Goal: Check status: Check status

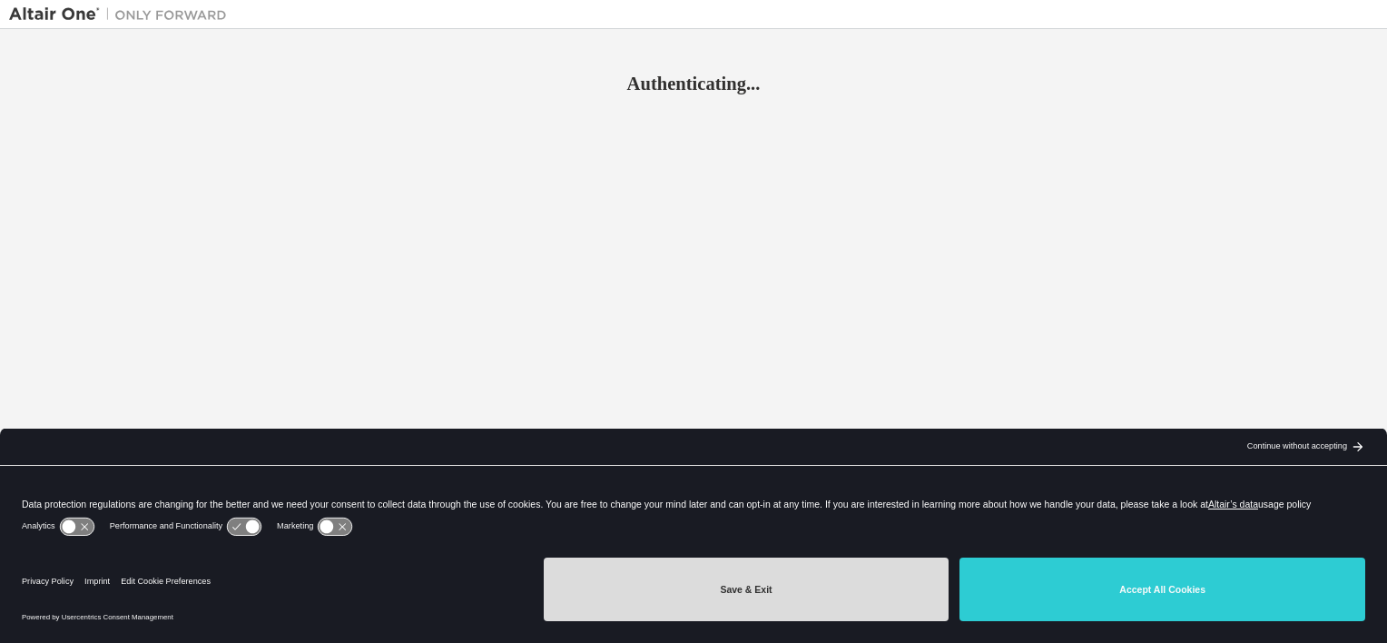
click at [867, 578] on button "Save & Exit" at bounding box center [747, 589] width 406 height 64
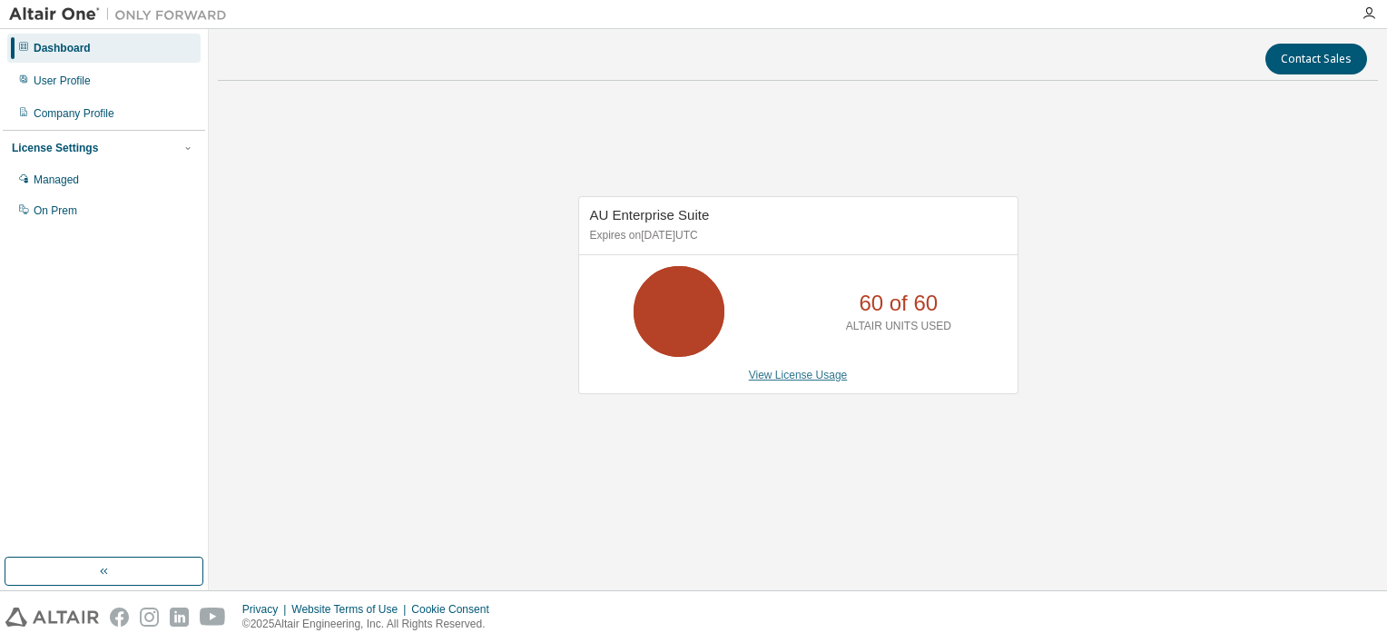
click at [800, 375] on link "View License Usage" at bounding box center [798, 374] width 99 height 13
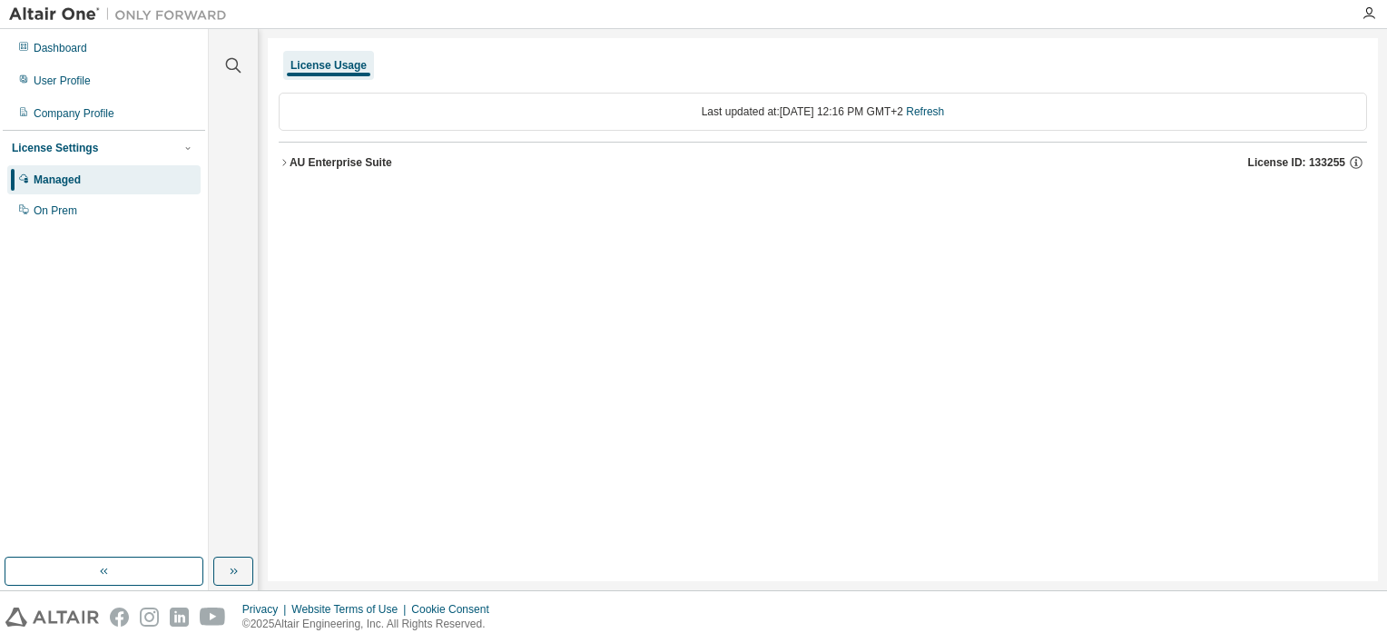
click at [284, 163] on icon "button" at bounding box center [284, 162] width 11 height 11
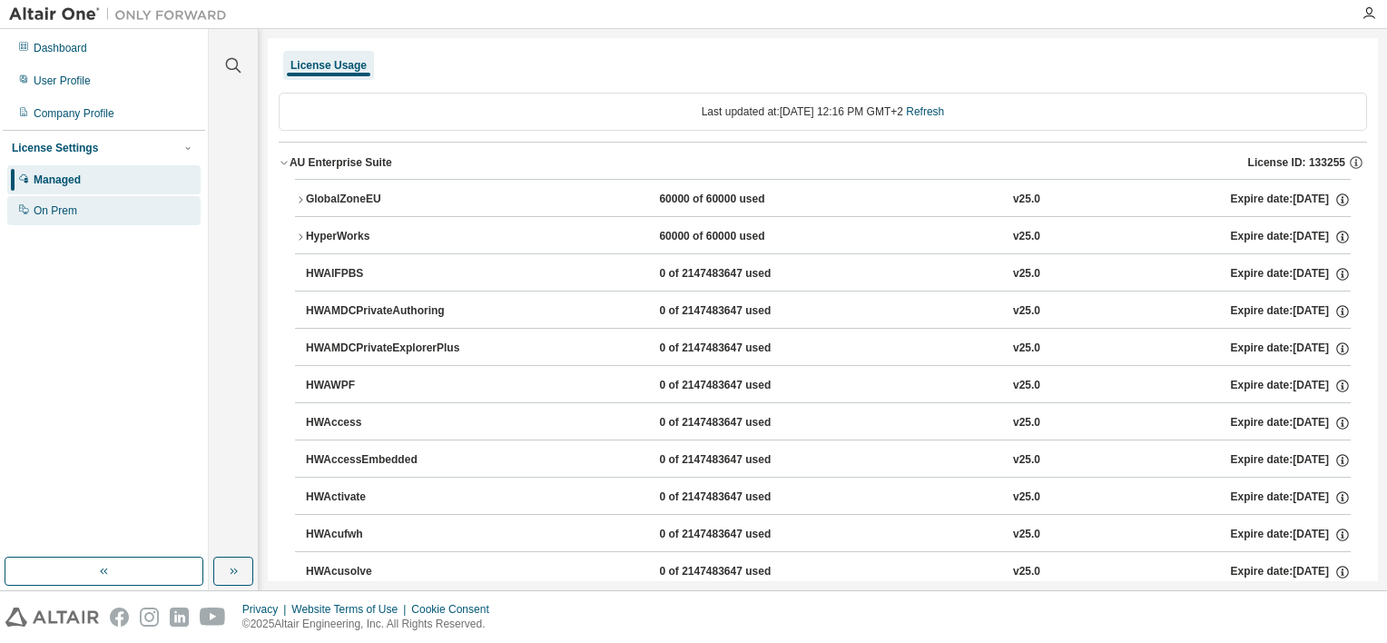
click at [85, 211] on div "On Prem" at bounding box center [103, 210] width 193 height 29
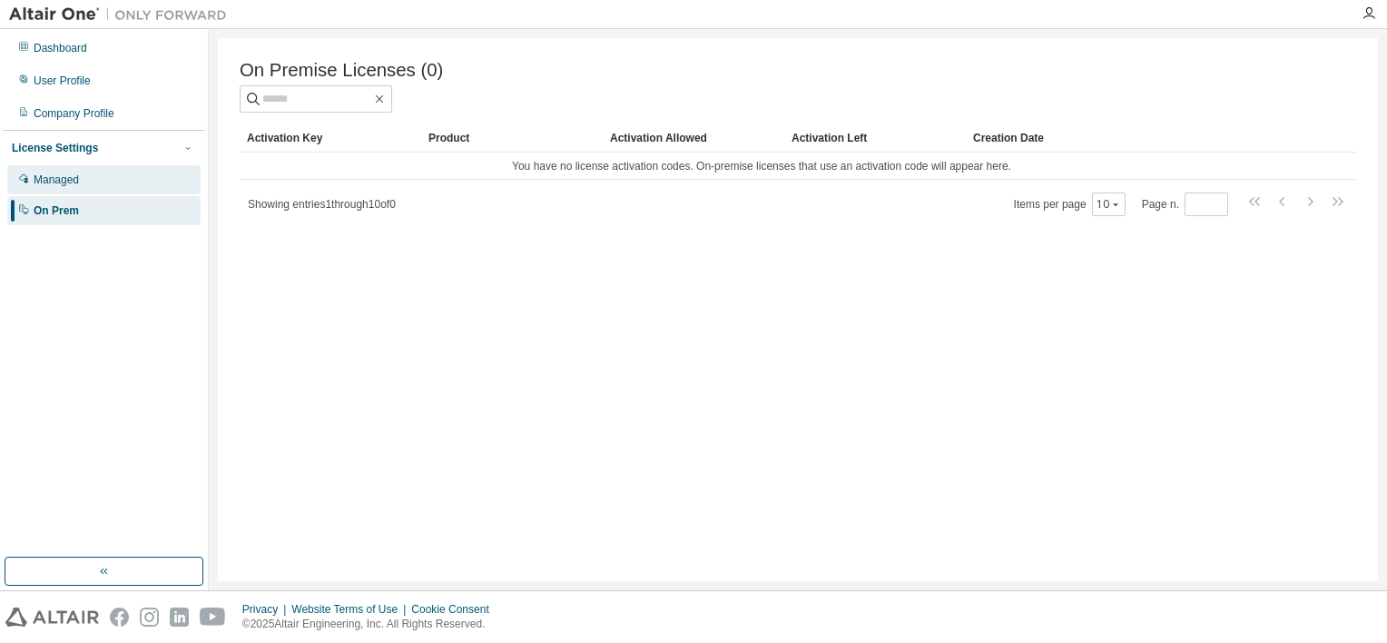
click at [111, 187] on div "Managed" at bounding box center [103, 179] width 193 height 29
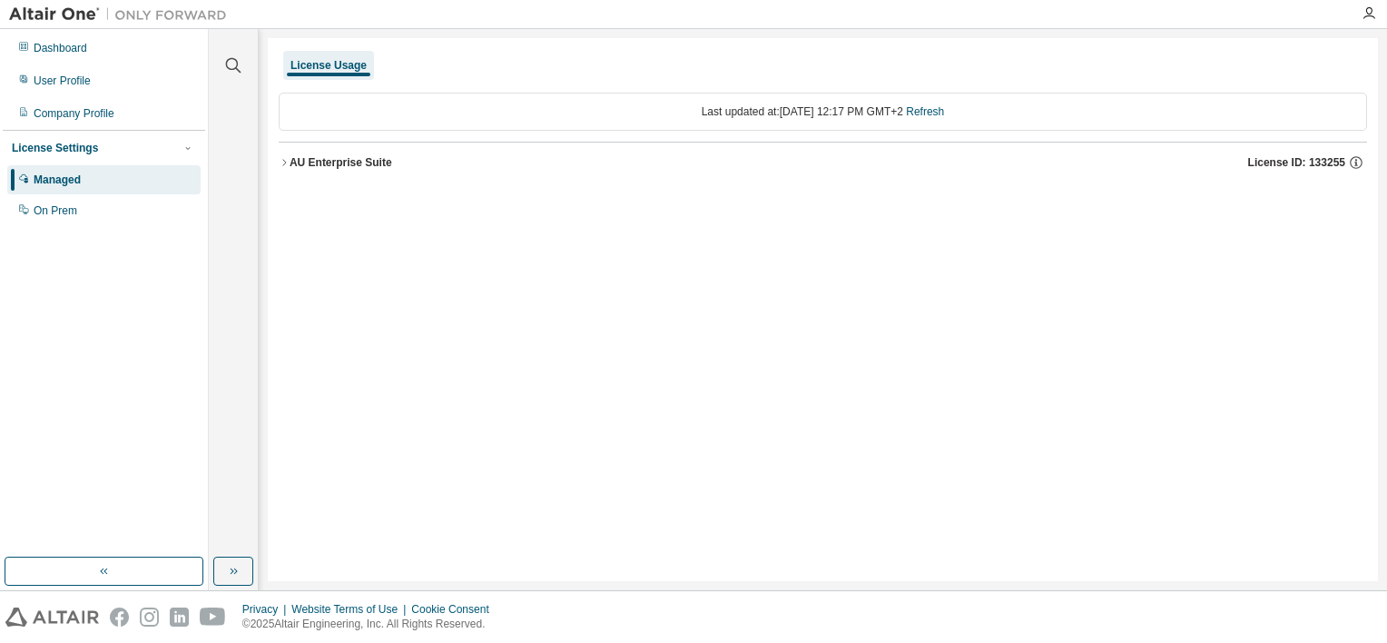
click at [359, 162] on div "AU Enterprise Suite" at bounding box center [341, 162] width 103 height 15
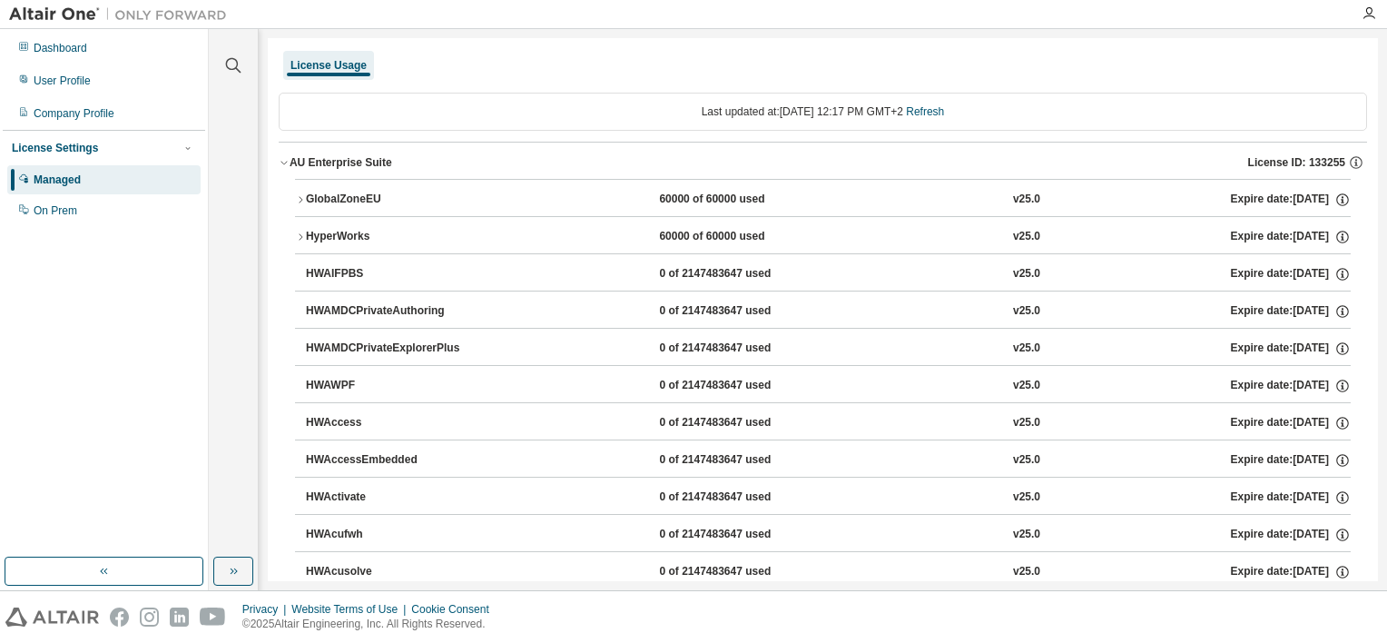
click at [355, 192] on div "GlobalZoneEU" at bounding box center [387, 199] width 163 height 16
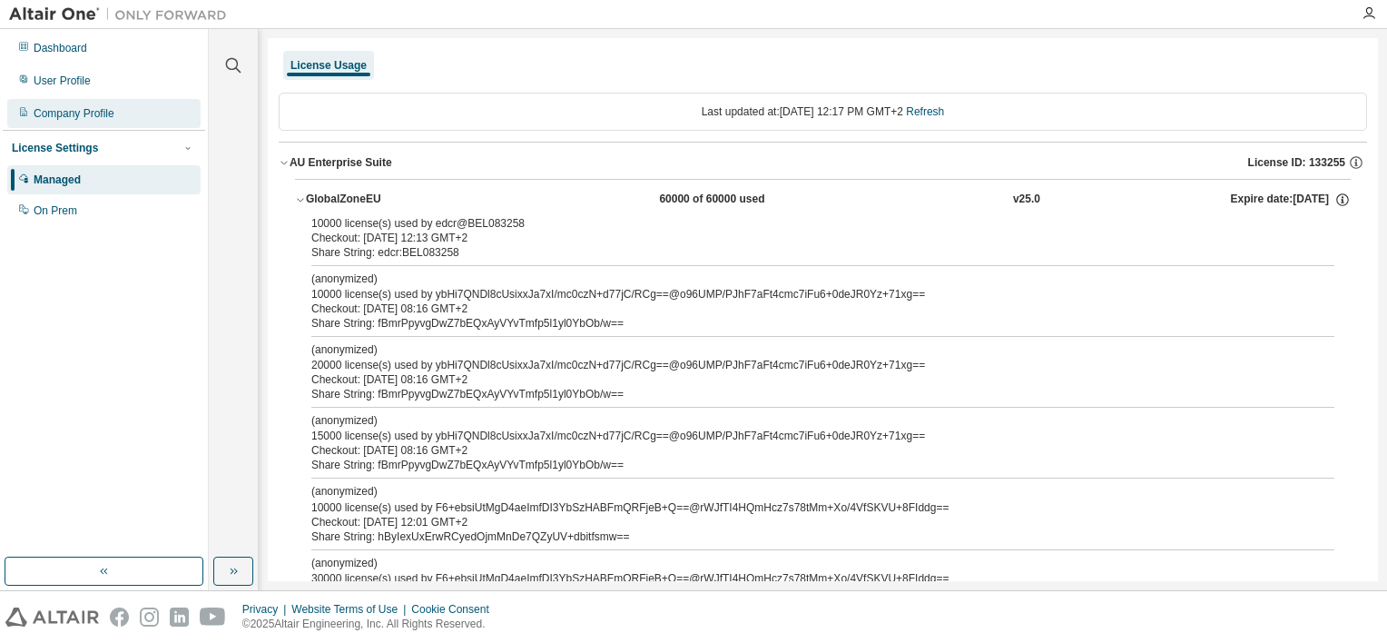
click at [86, 113] on div "Company Profile" at bounding box center [74, 113] width 81 height 15
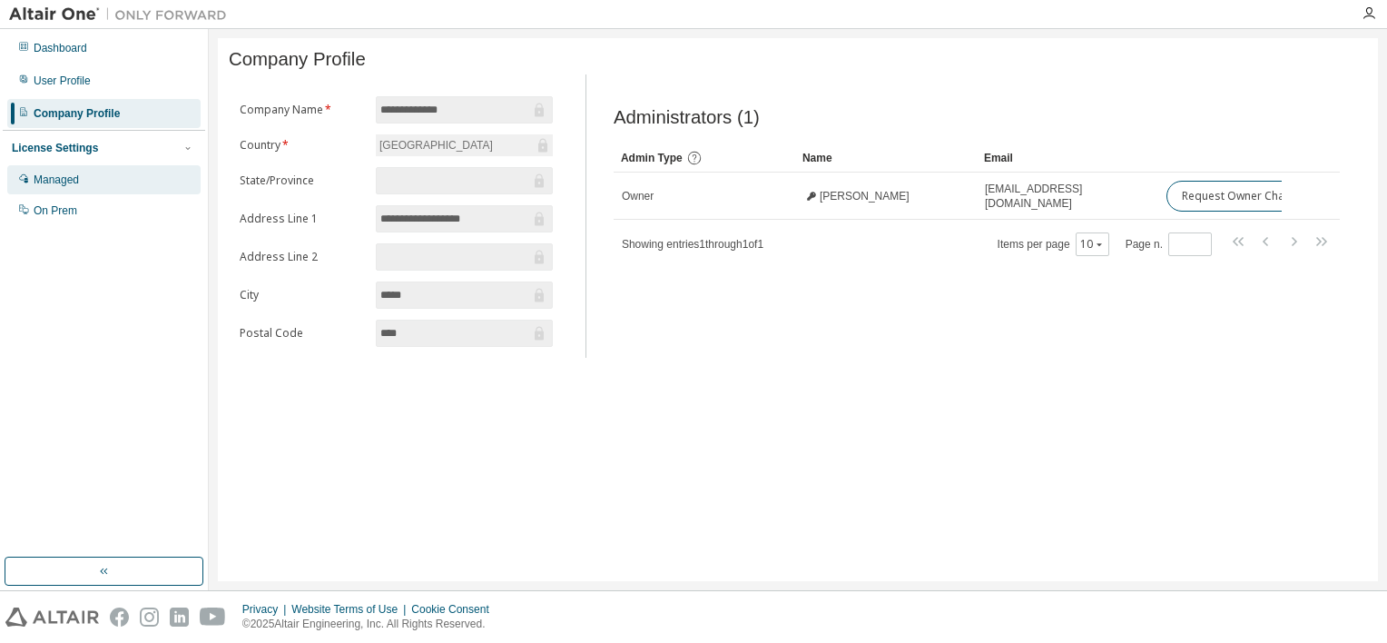
click at [107, 172] on div "Managed" at bounding box center [103, 179] width 193 height 29
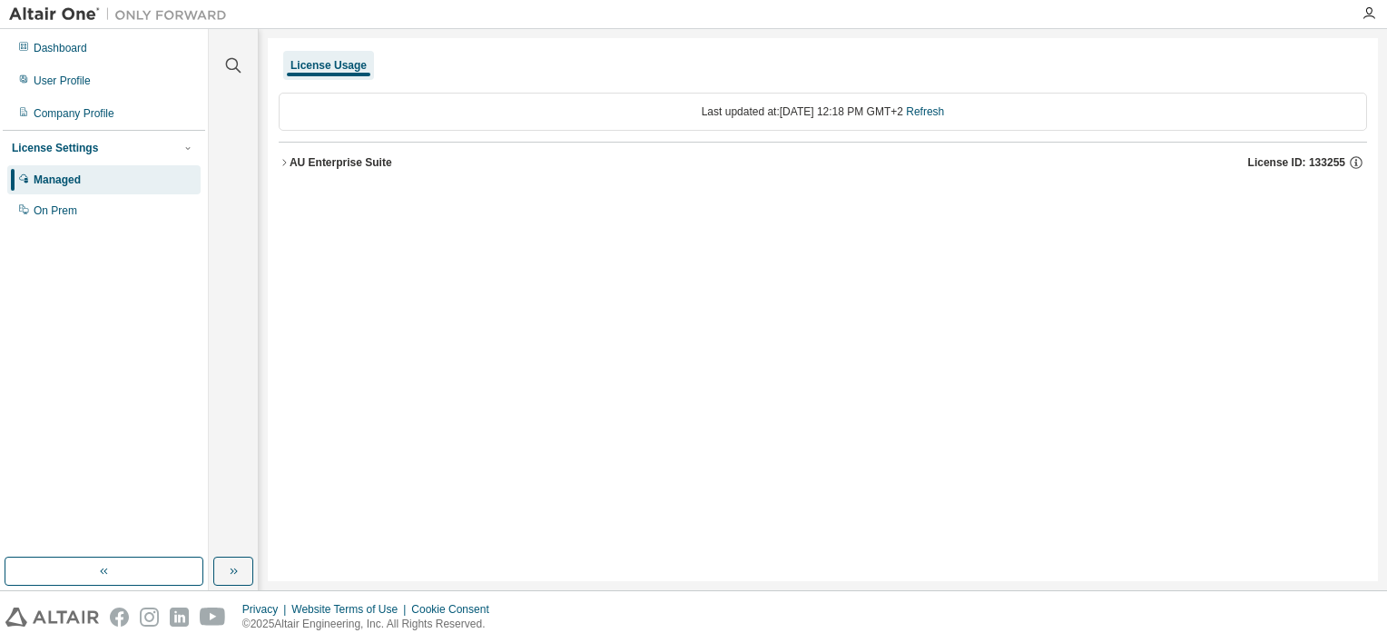
click at [1326, 162] on span "License ID: 133255" at bounding box center [1296, 162] width 97 height 15
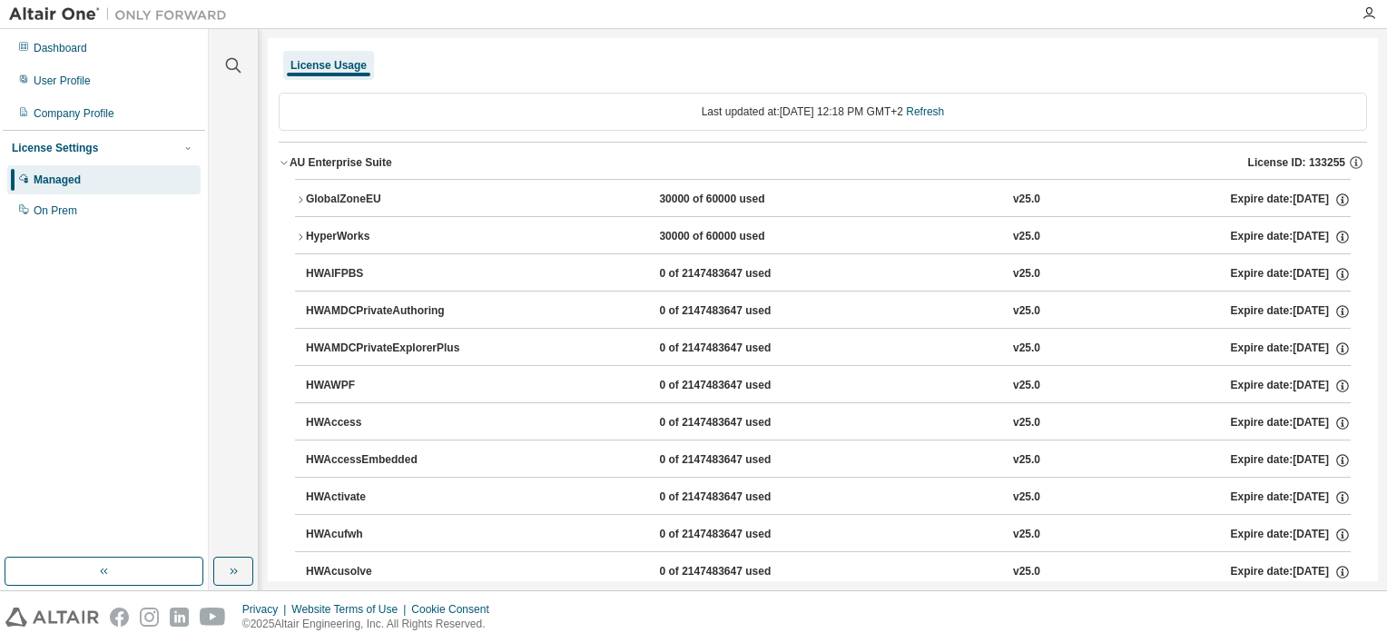
click at [298, 198] on icon "button" at bounding box center [300, 199] width 11 height 11
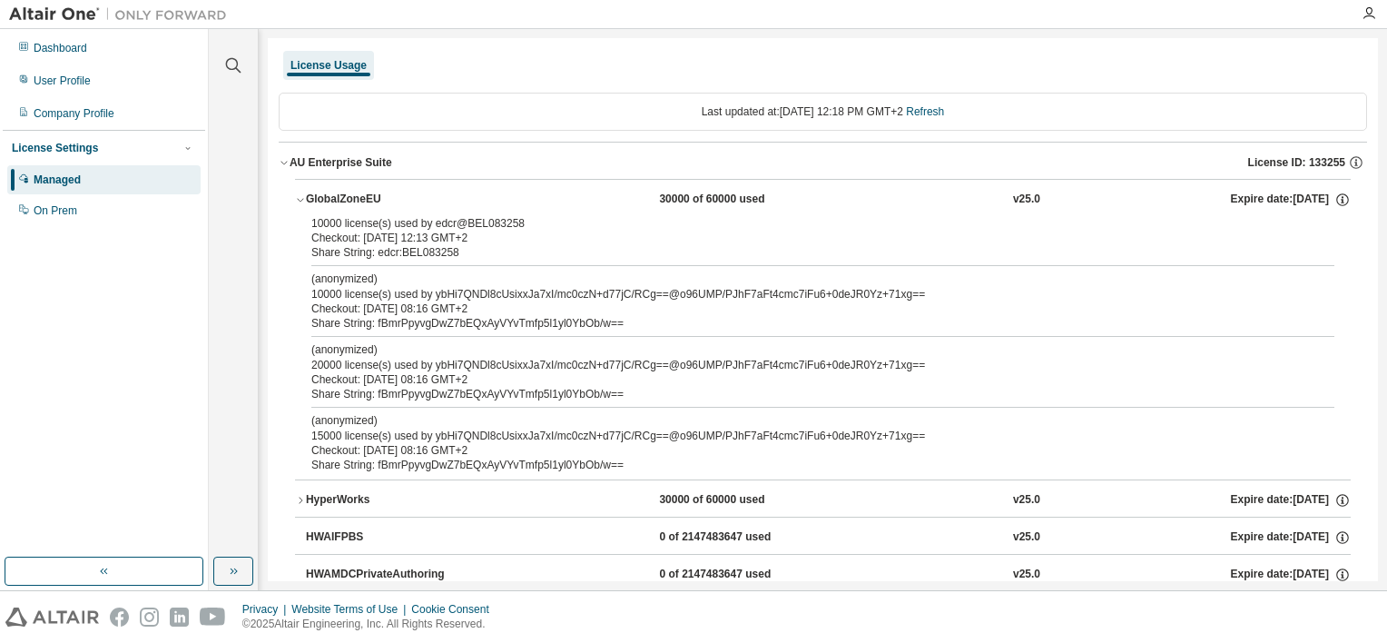
click at [298, 199] on icon "button" at bounding box center [300, 201] width 6 height 4
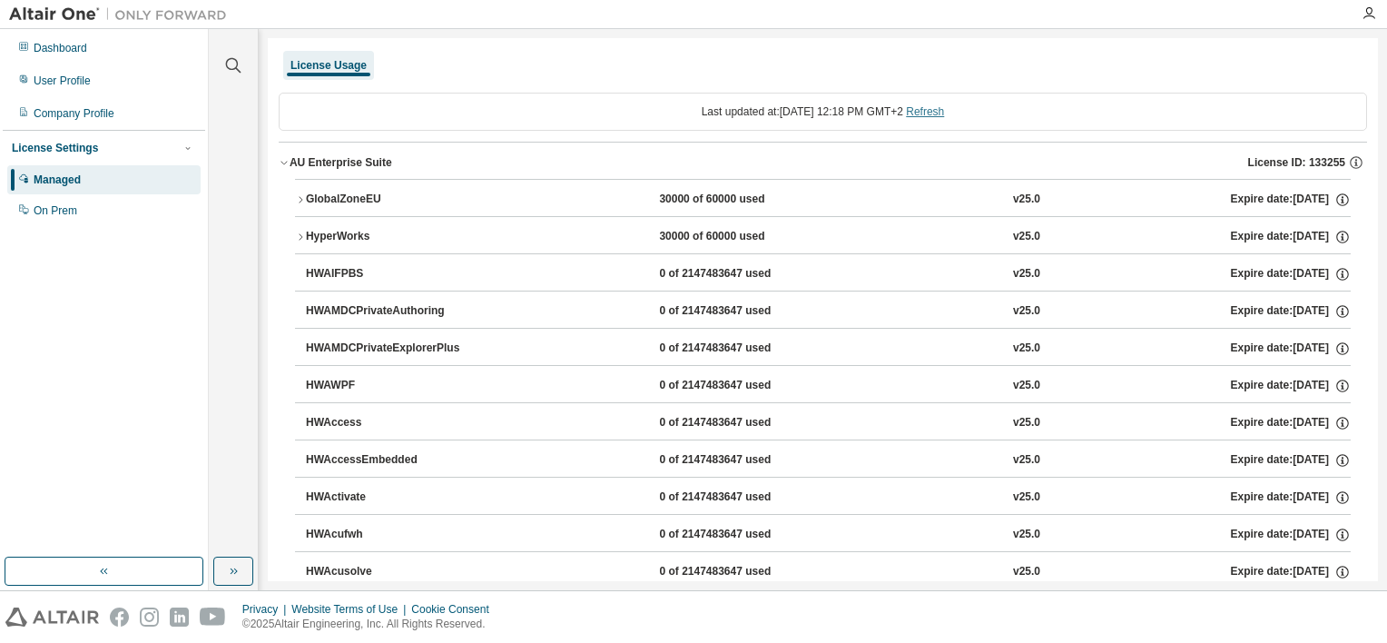
click at [944, 109] on link "Refresh" at bounding box center [925, 111] width 38 height 13
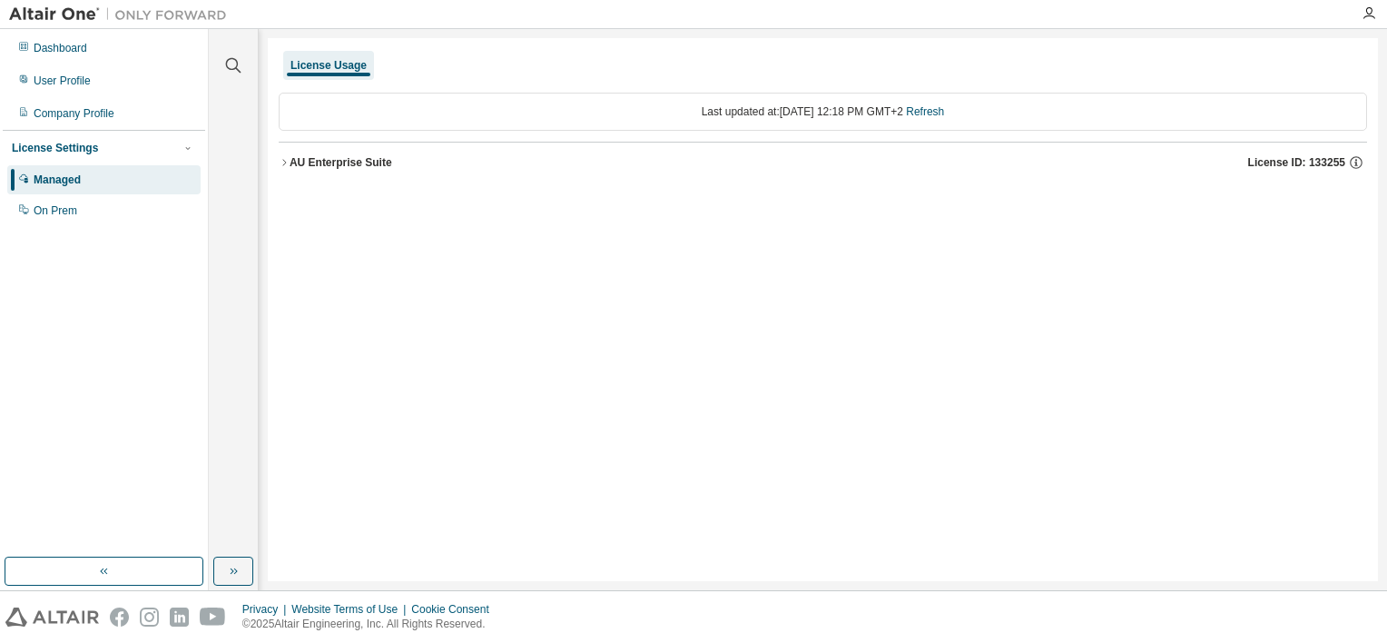
click at [365, 156] on div "AU Enterprise Suite" at bounding box center [341, 162] width 103 height 15
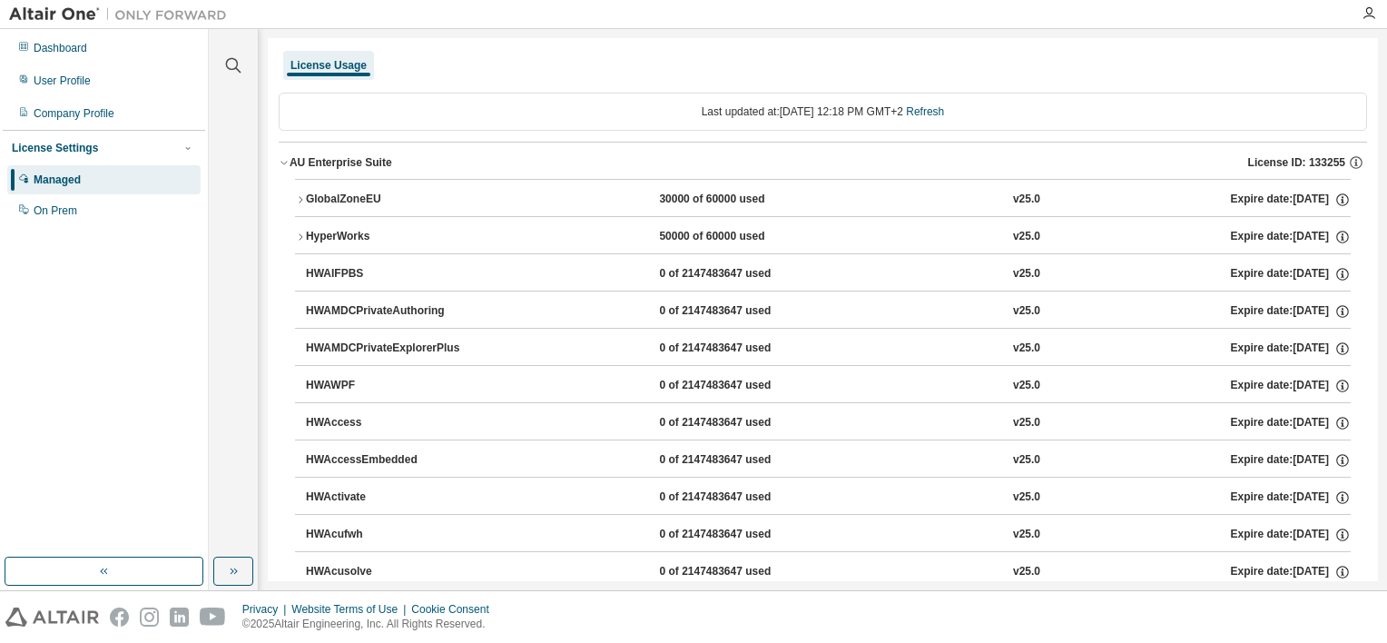
click at [355, 234] on div "HyperWorks" at bounding box center [387, 237] width 163 height 16
